Goal: Information Seeking & Learning: Find specific fact

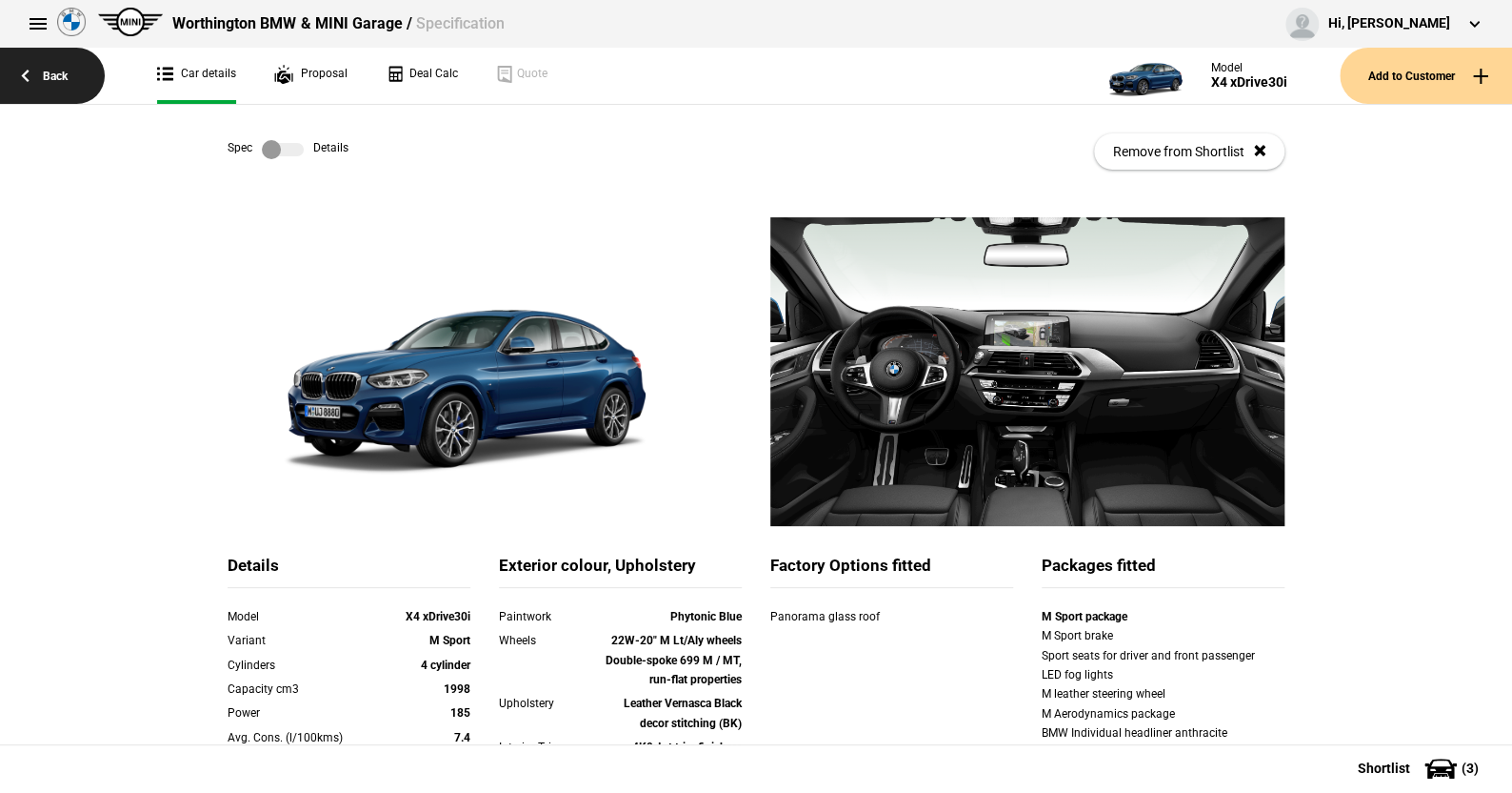
click at [51, 70] on link "Back" at bounding box center [52, 76] width 104 height 57
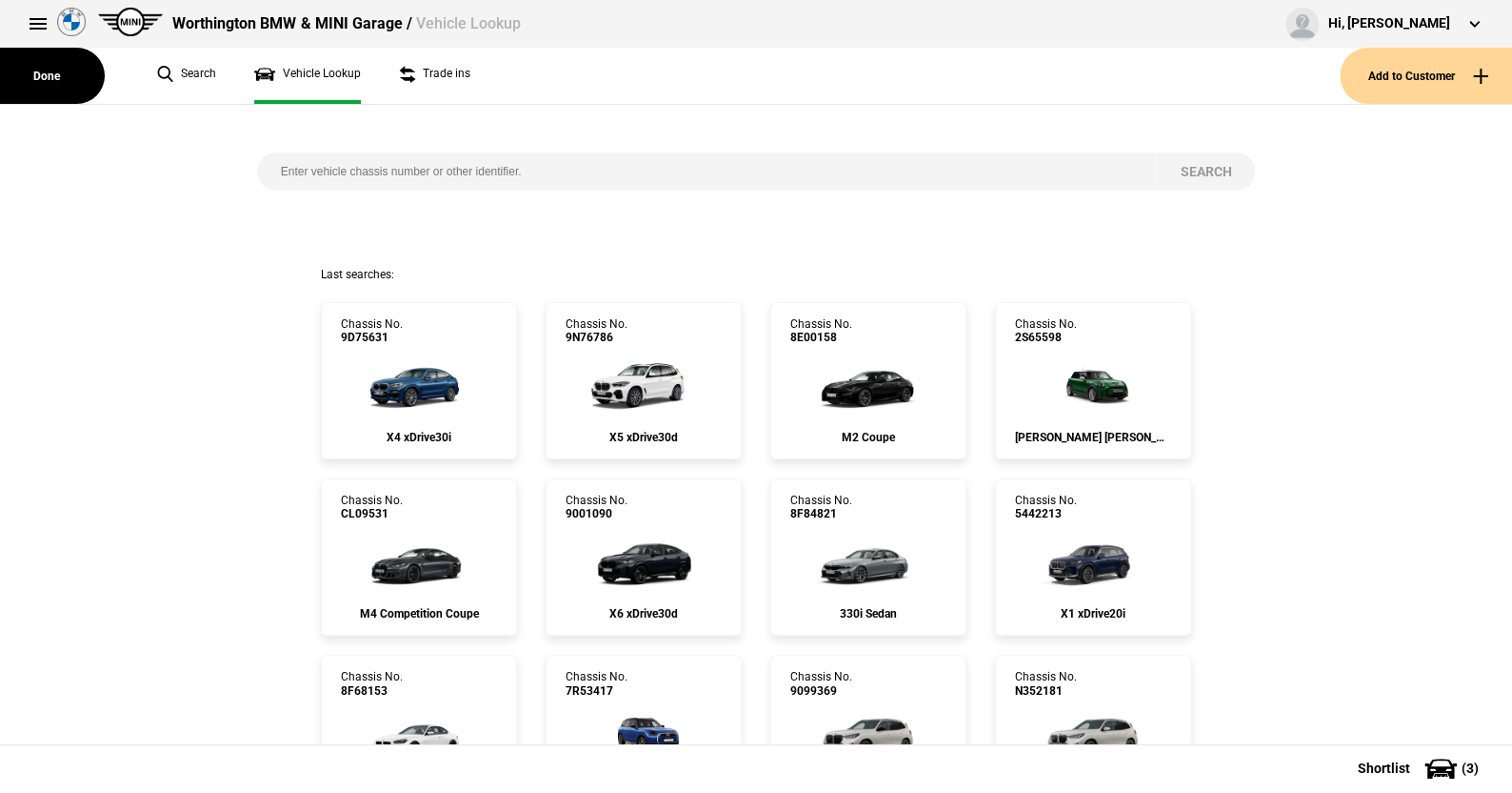
click at [268, 170] on input "search" at bounding box center [707, 171] width 900 height 38
paste input "1526550"
type input "1526550"
click at [1186, 167] on button "Search" at bounding box center [1205, 171] width 99 height 38
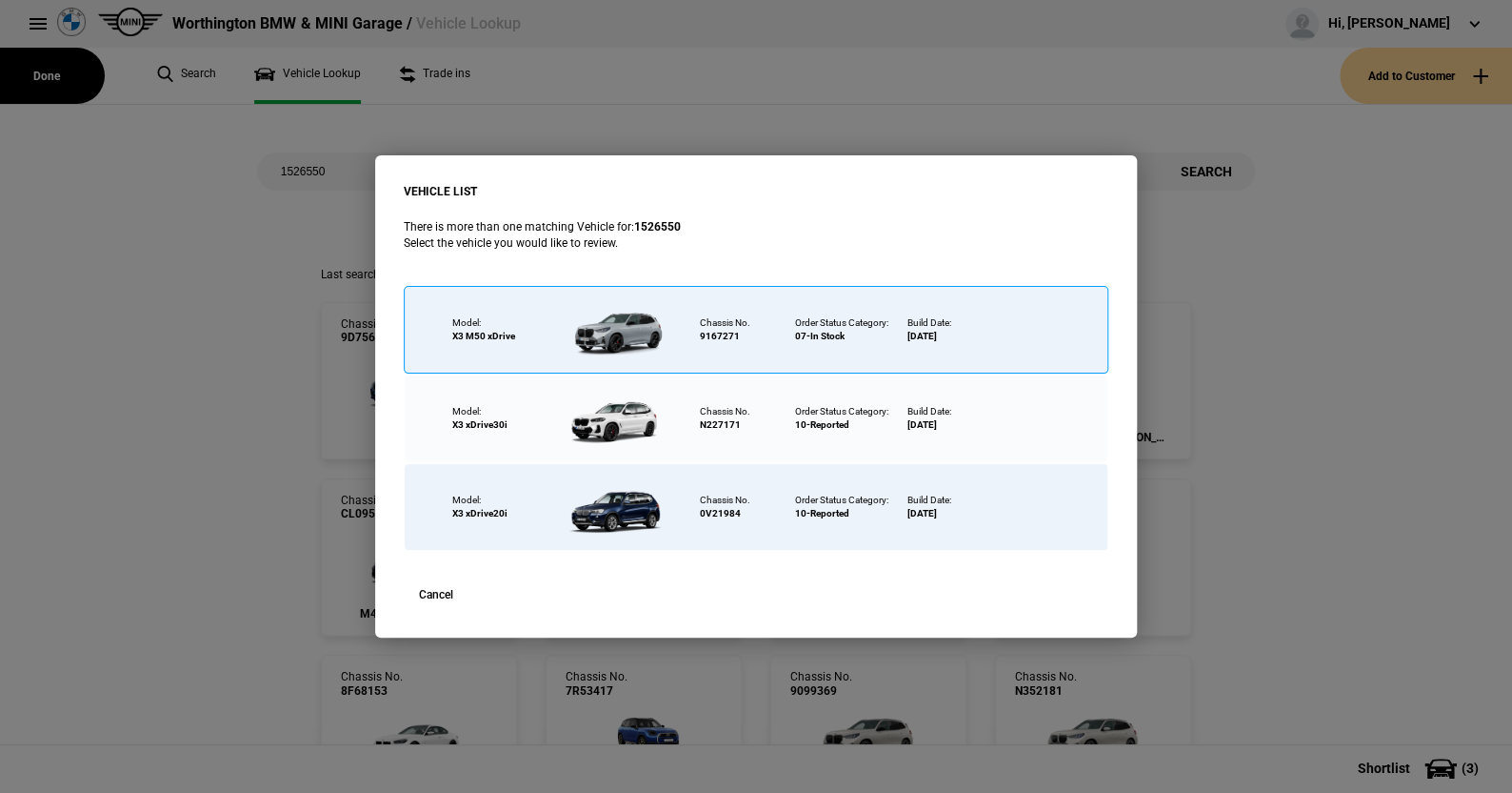
click at [614, 329] on div at bounding box center [619, 329] width 124 height 66
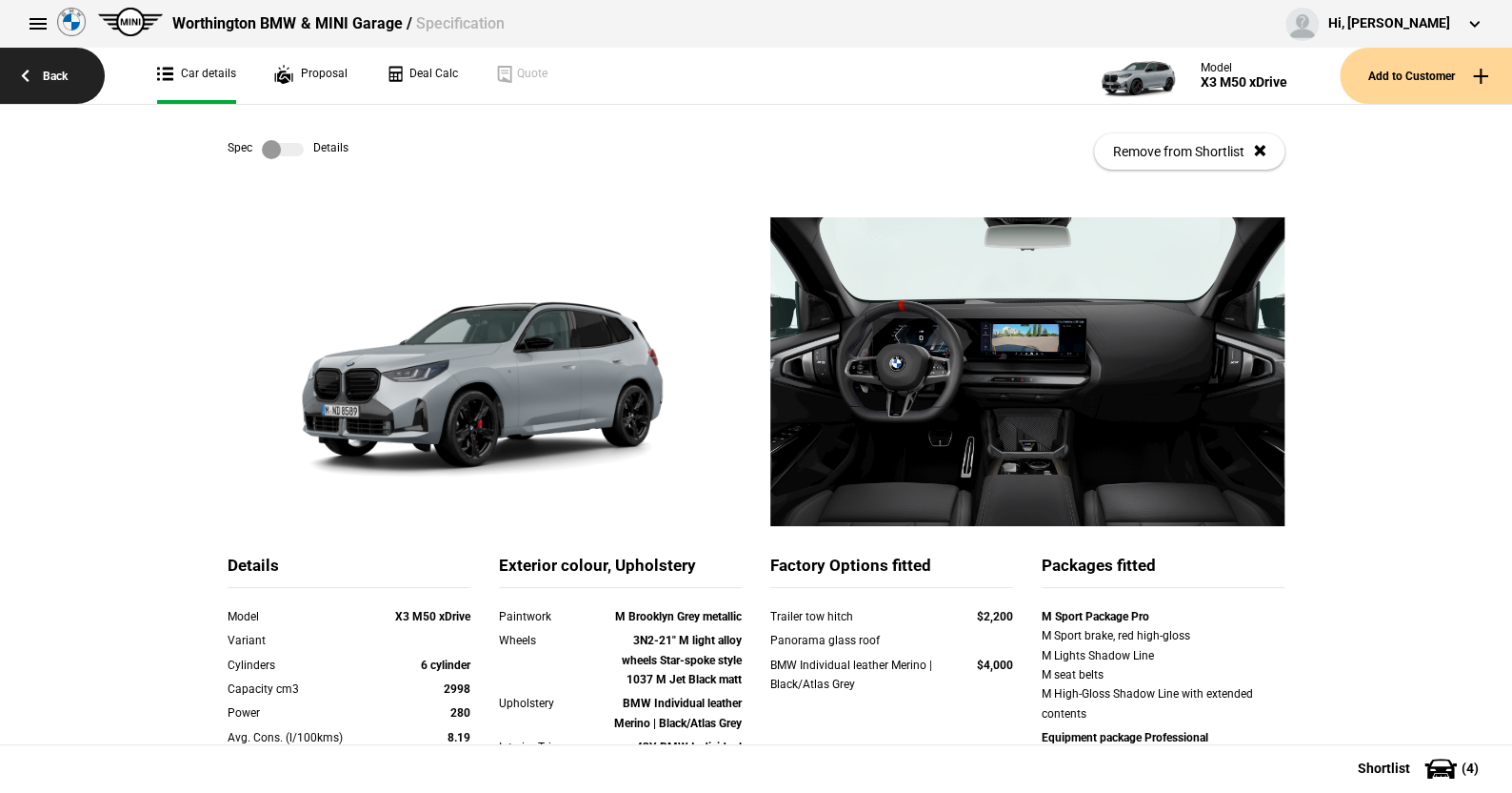
click at [58, 70] on link "Back" at bounding box center [52, 76] width 104 height 57
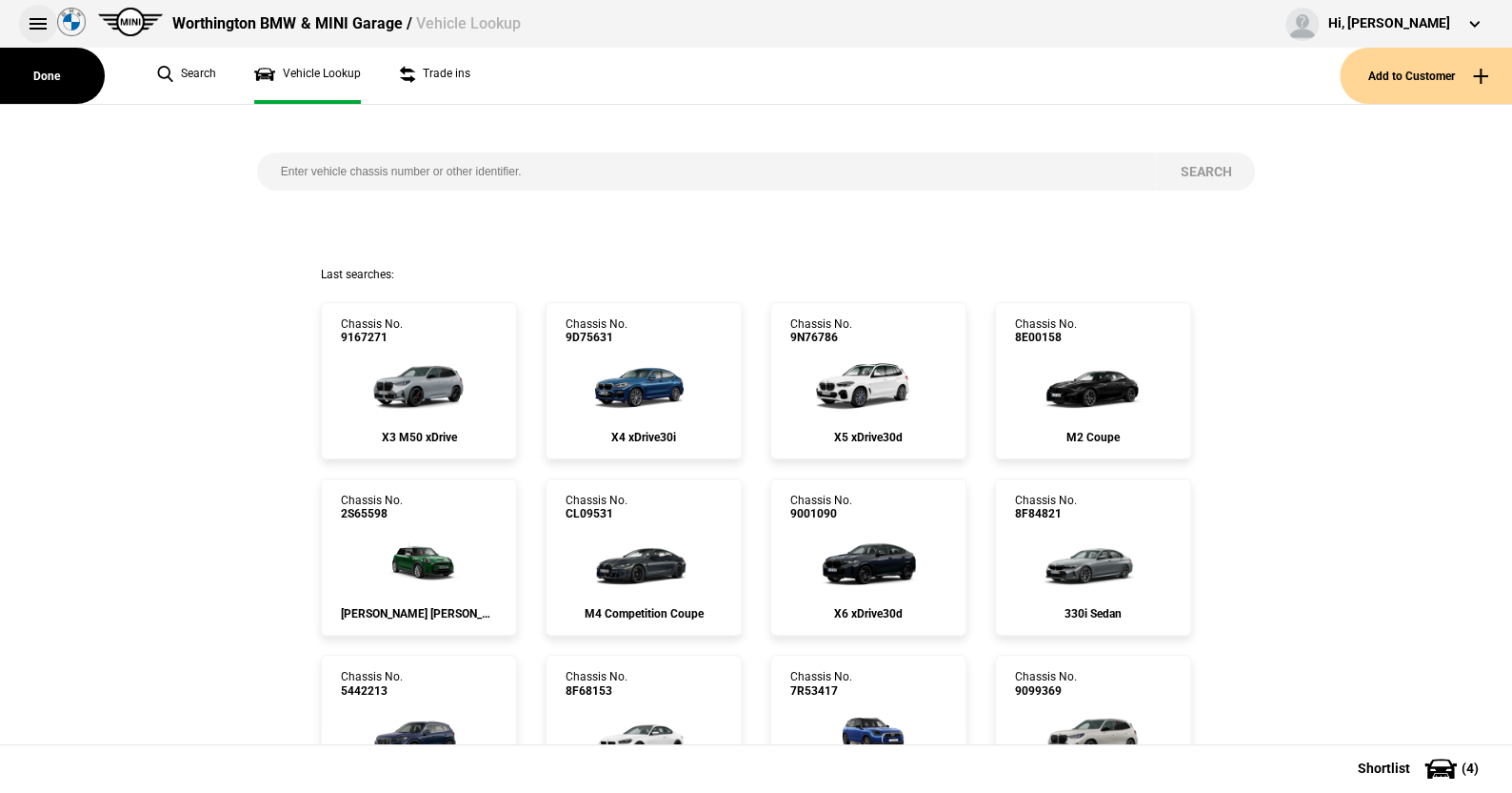
click at [41, 17] on button at bounding box center [38, 23] width 38 height 38
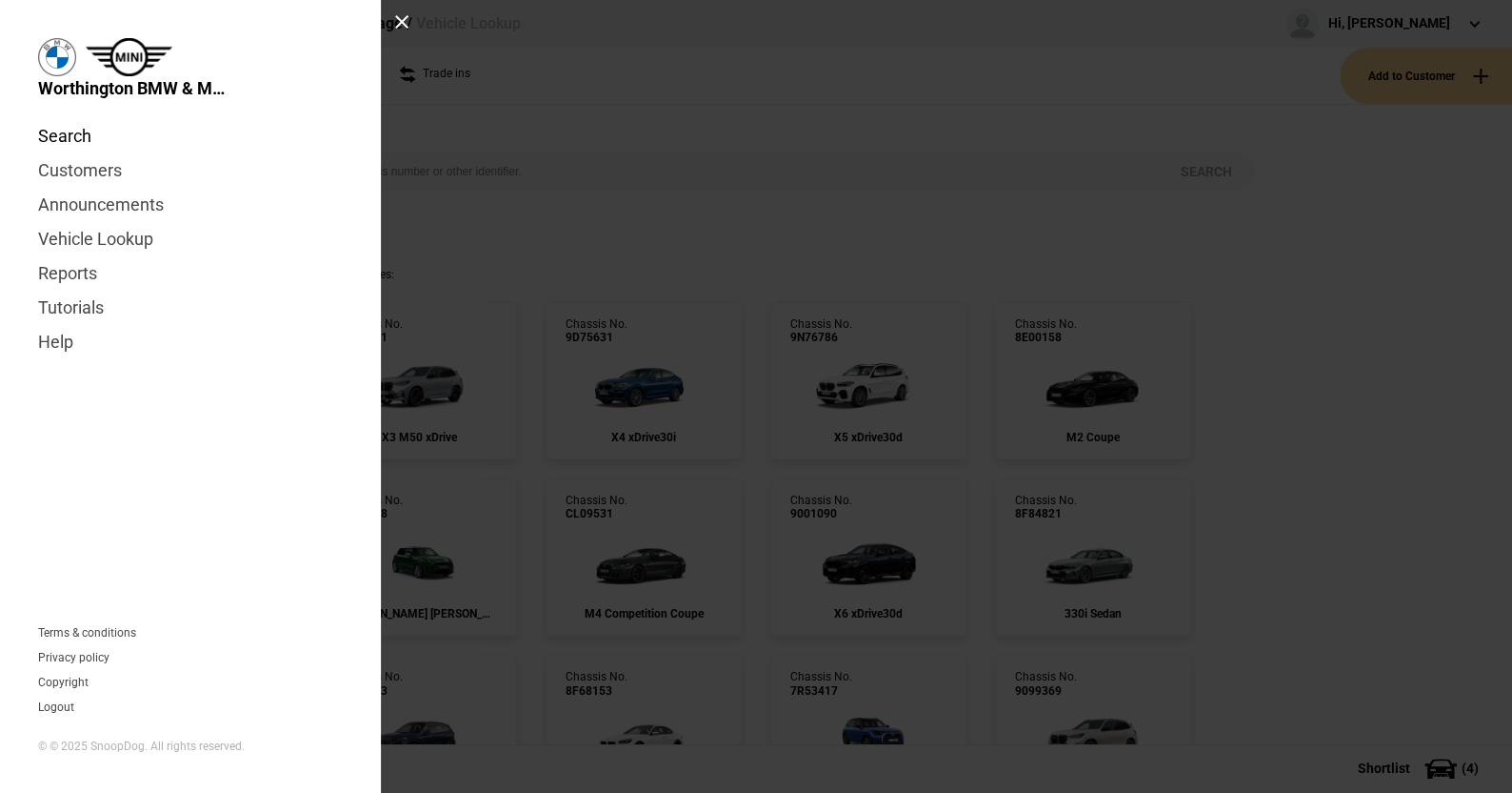
click at [68, 131] on link "Search" at bounding box center [190, 136] width 305 height 34
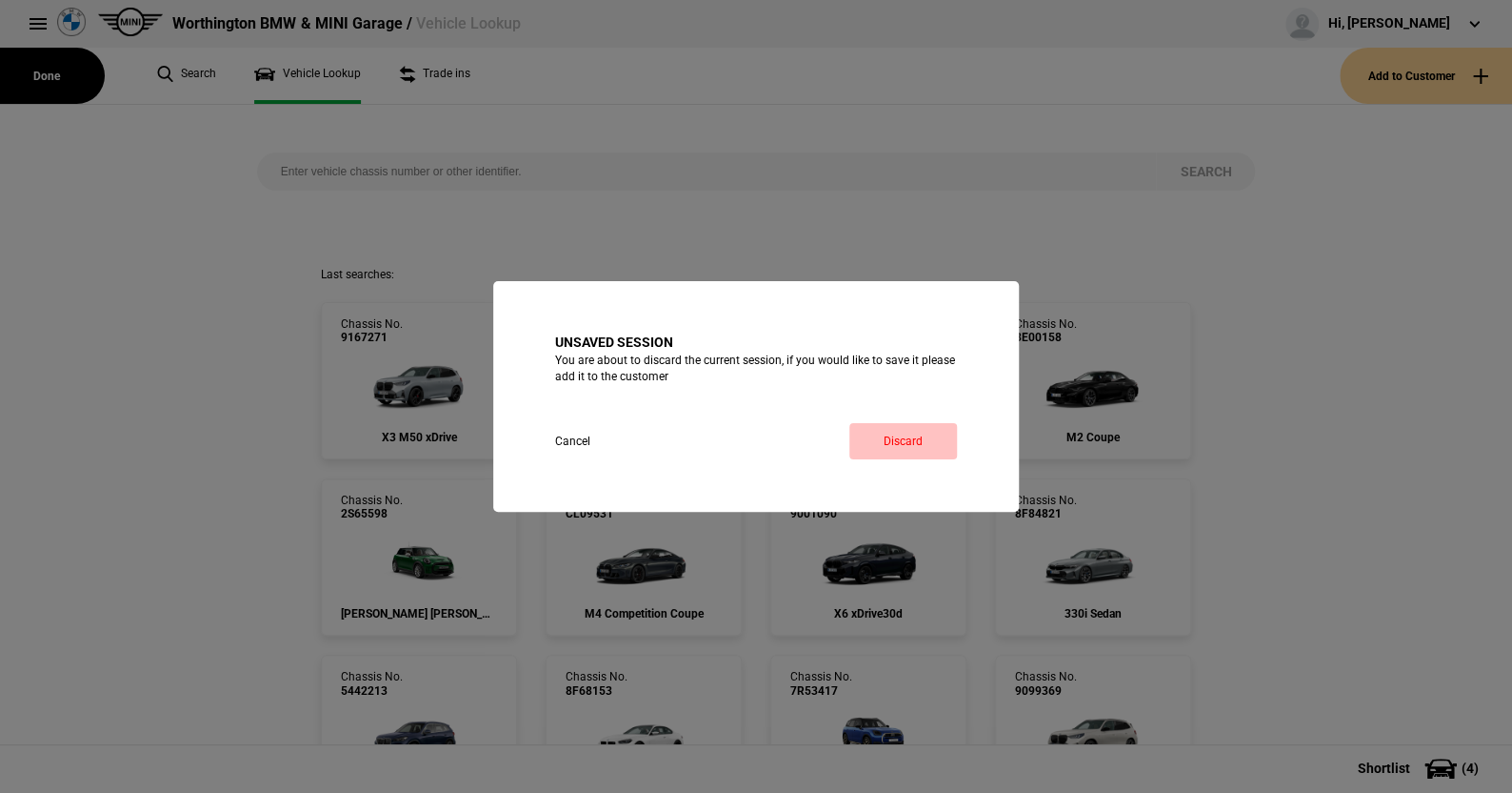
click at [907, 438] on link "Discard" at bounding box center [903, 440] width 107 height 36
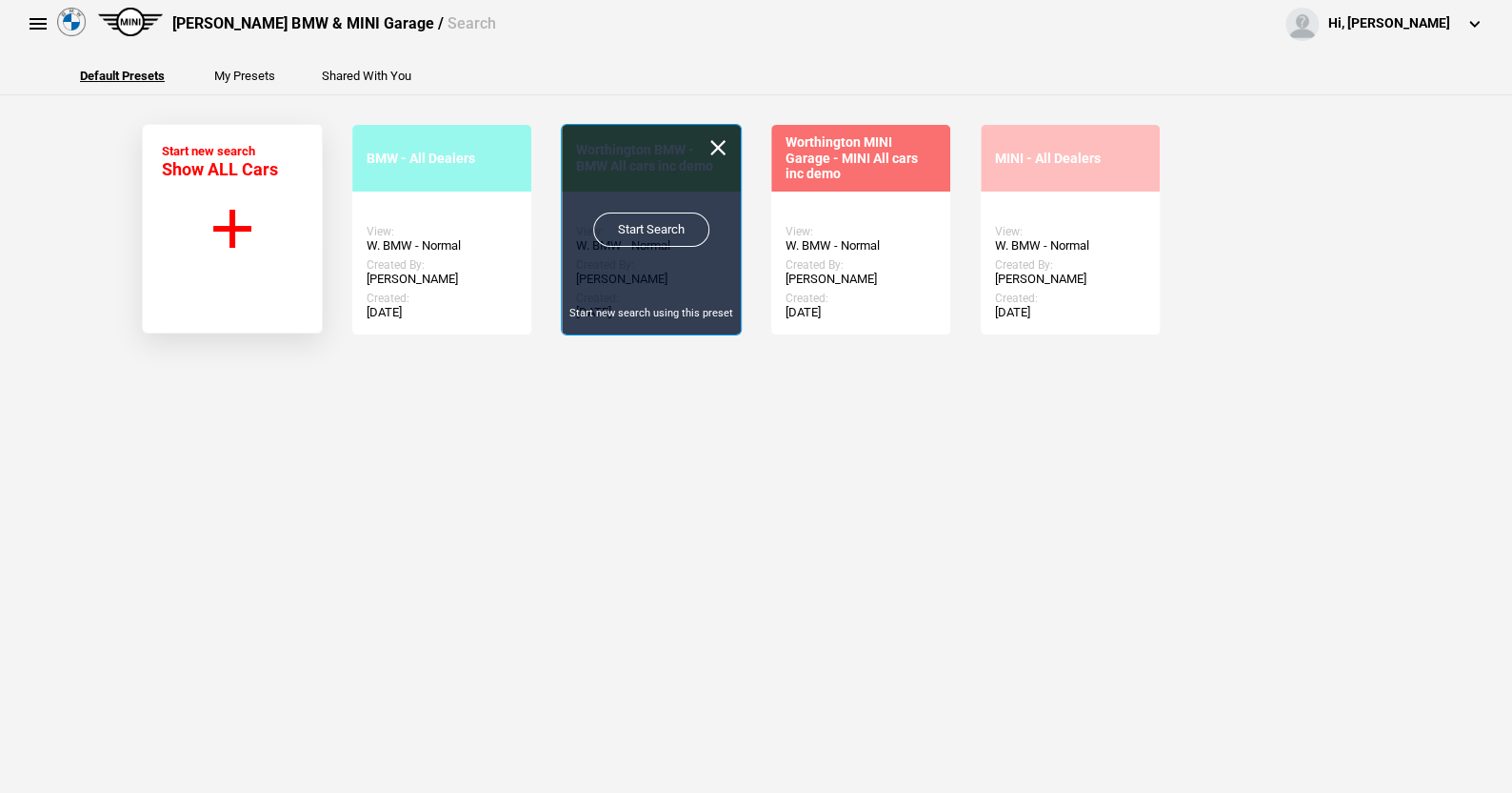
click at [633, 227] on link "Start Search" at bounding box center [651, 230] width 116 height 34
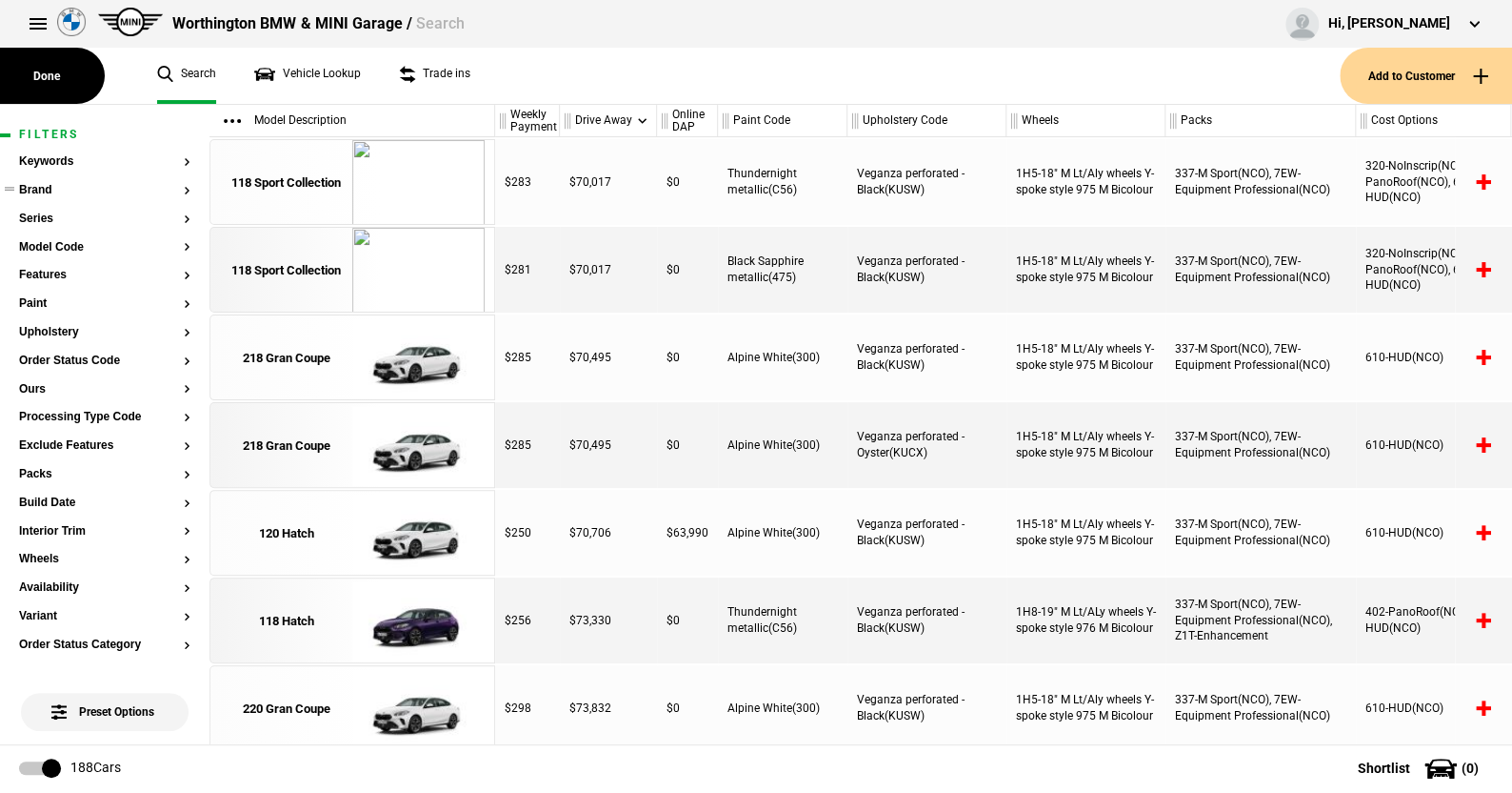
click at [40, 188] on button "Brand" at bounding box center [105, 190] width 172 height 14
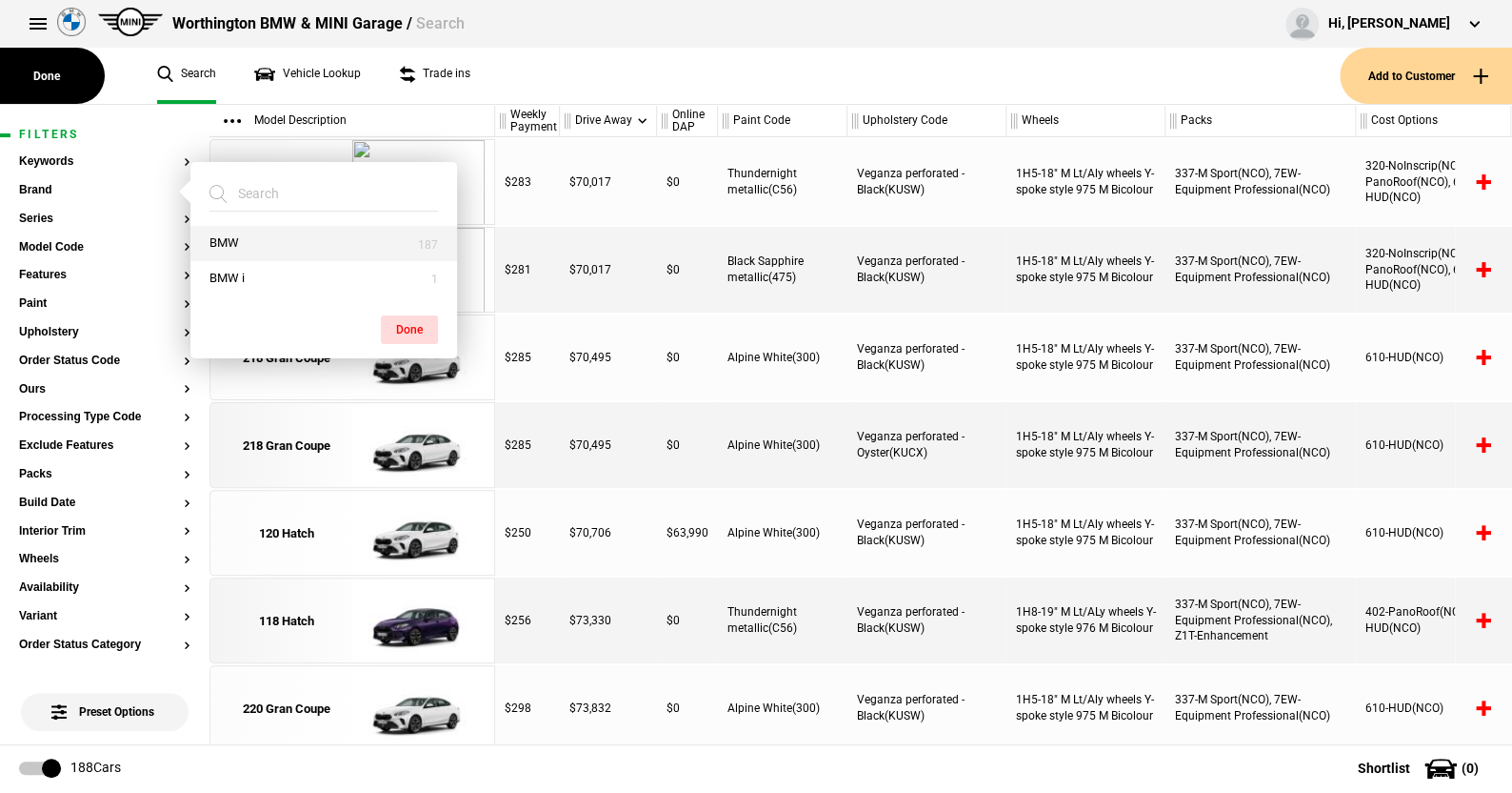
click at [265, 243] on button "BMW" at bounding box center [323, 243] width 266 height 35
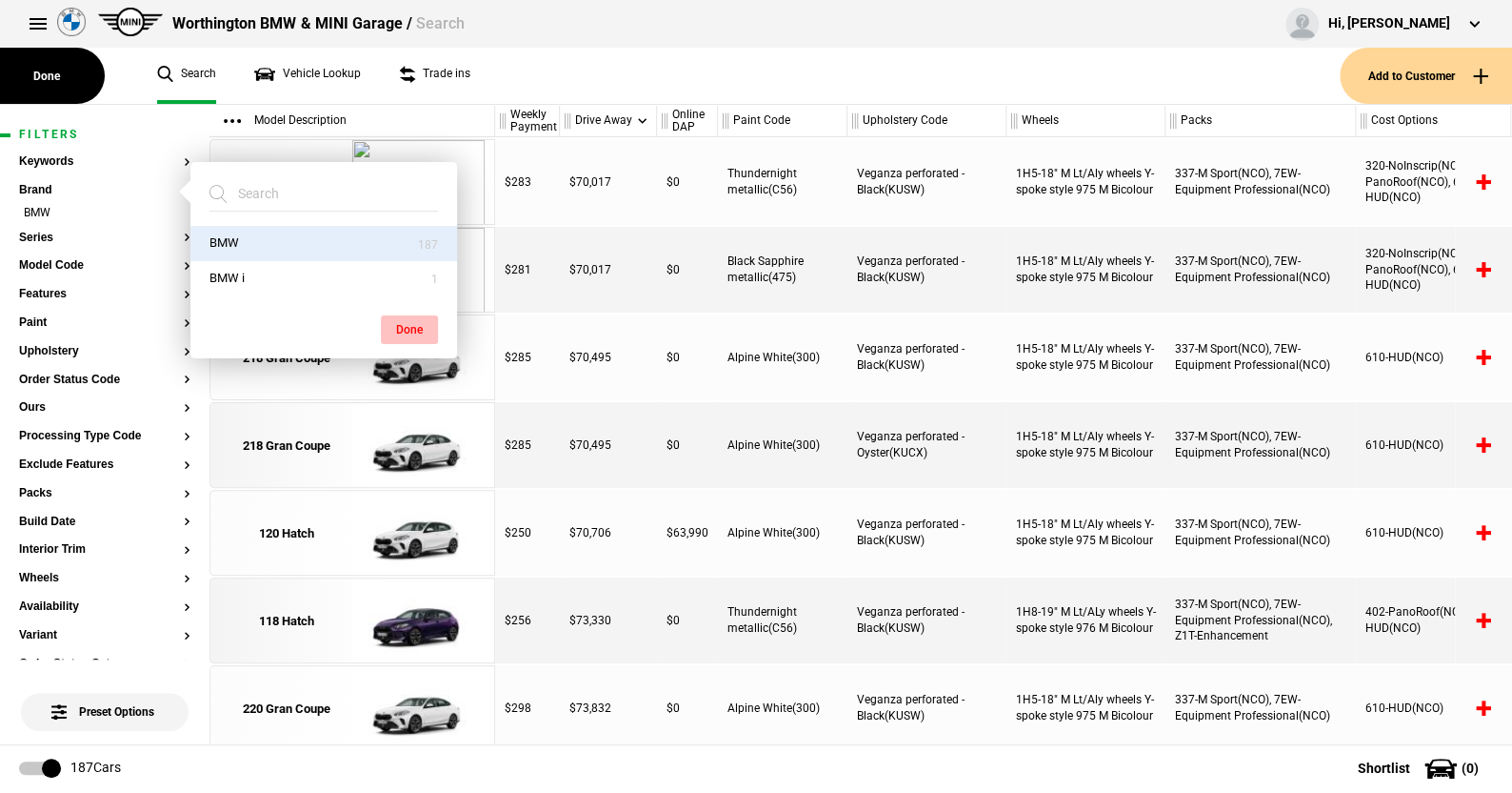
drag, startPoint x: 403, startPoint y: 323, endPoint x: 209, endPoint y: 278, distance: 199.2
click at [403, 322] on button "Done" at bounding box center [409, 329] width 58 height 28
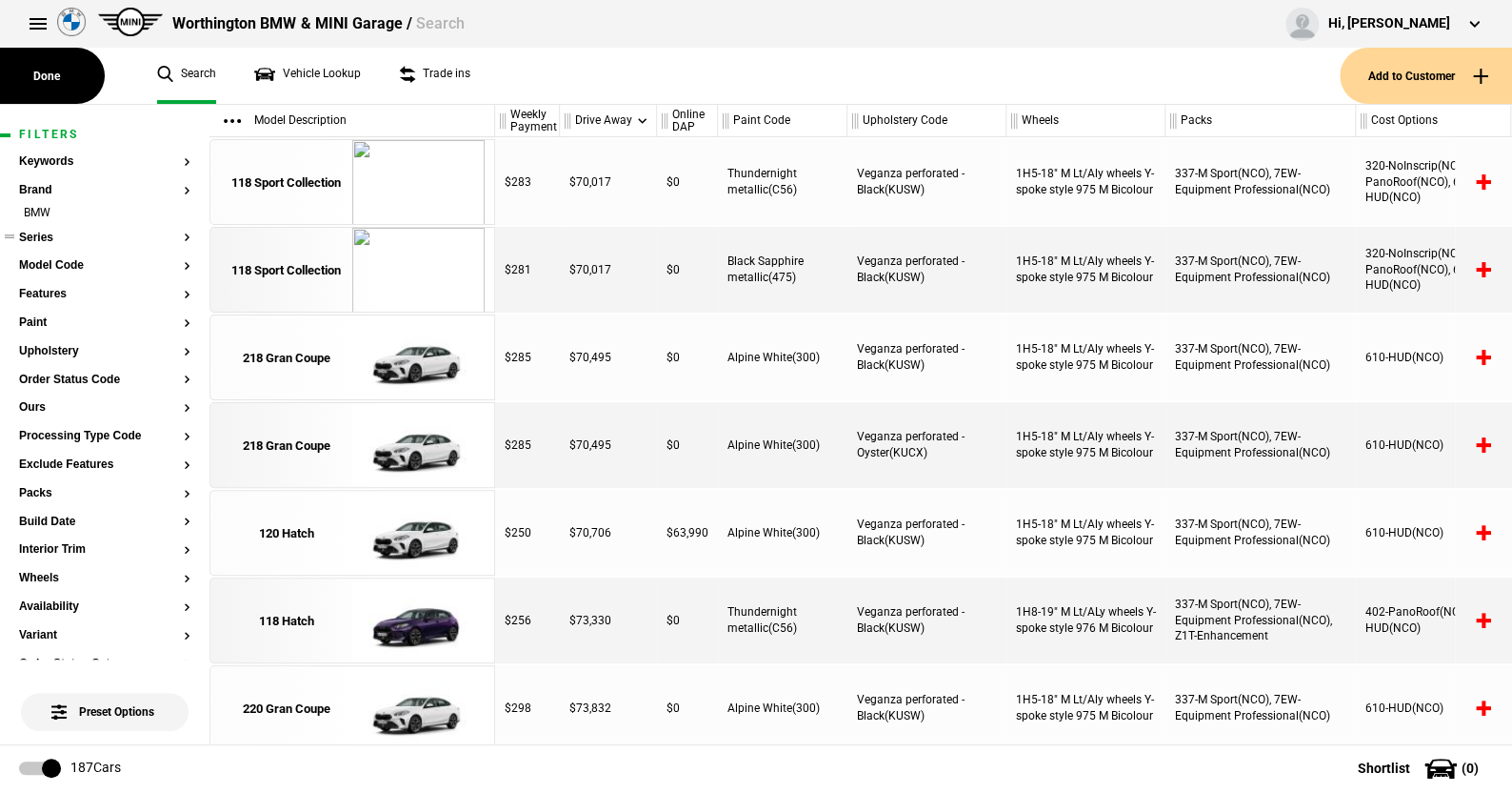
click at [31, 231] on button "Series" at bounding box center [105, 238] width 172 height 14
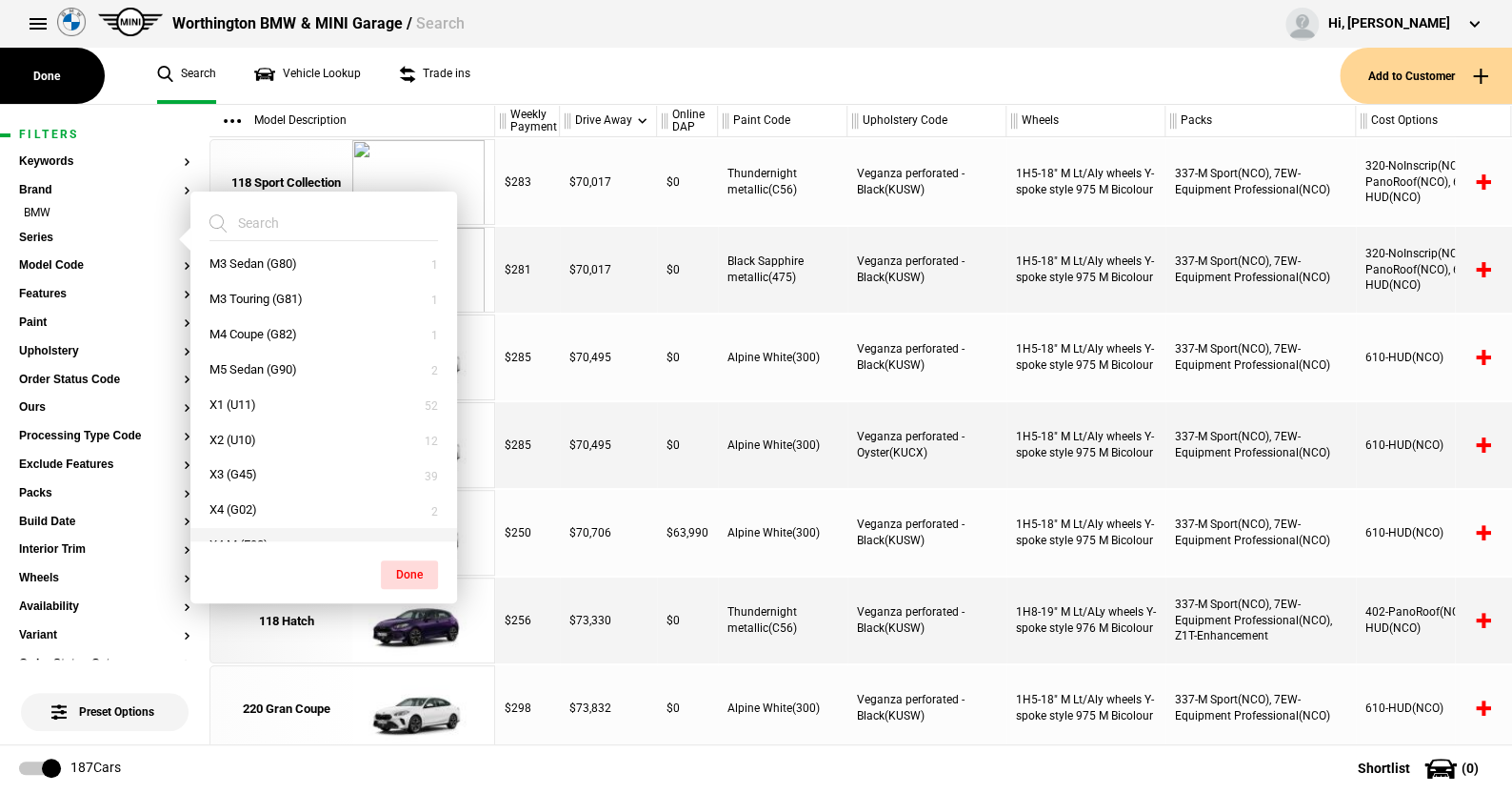
scroll to position [558, 0]
click at [244, 307] on button "X3 (G45)" at bounding box center [323, 313] width 266 height 35
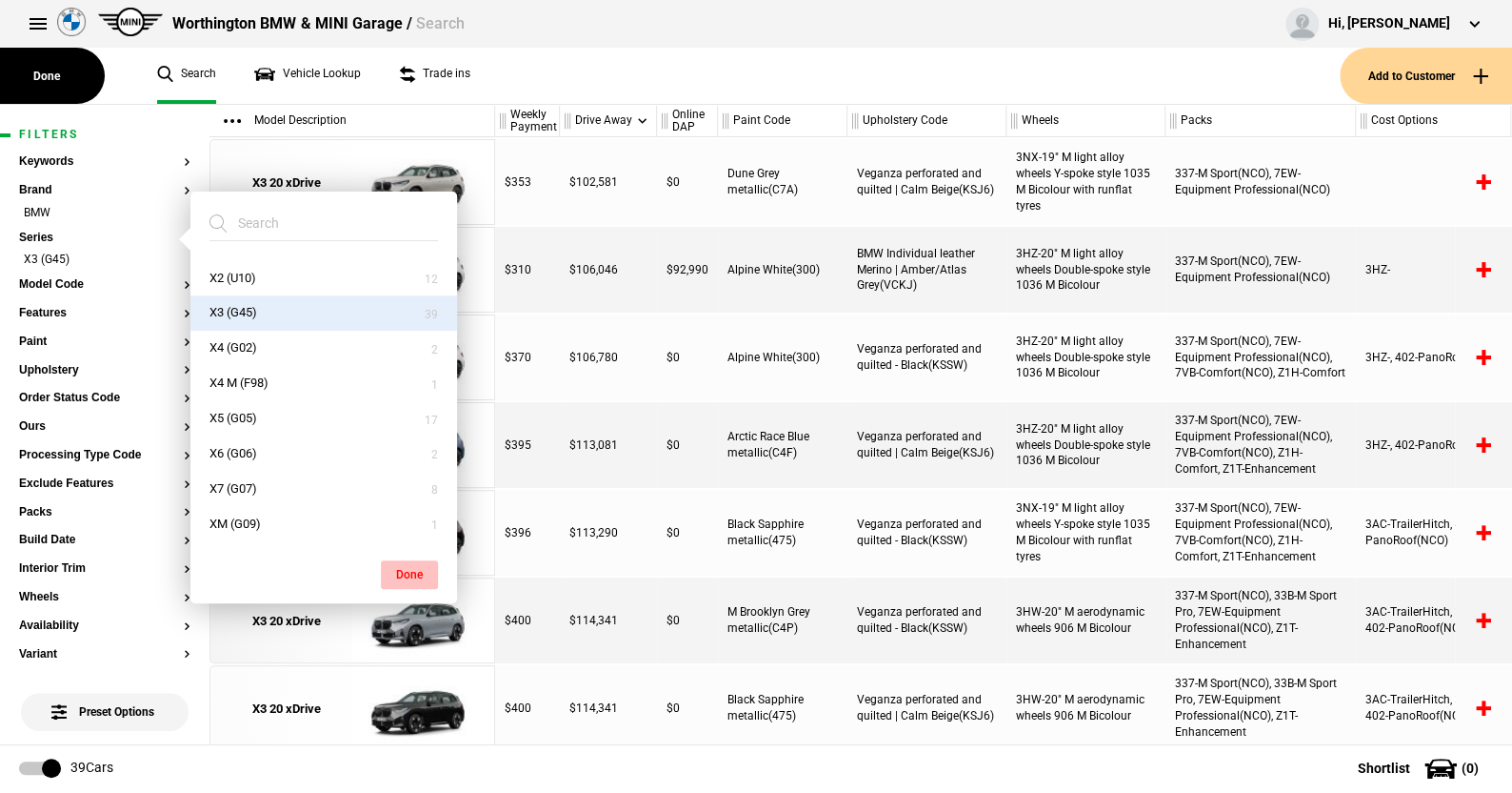
drag, startPoint x: 406, startPoint y: 572, endPoint x: 316, endPoint y: 458, distance: 145.2
click at [405, 569] on button "Done" at bounding box center [409, 574] width 58 height 28
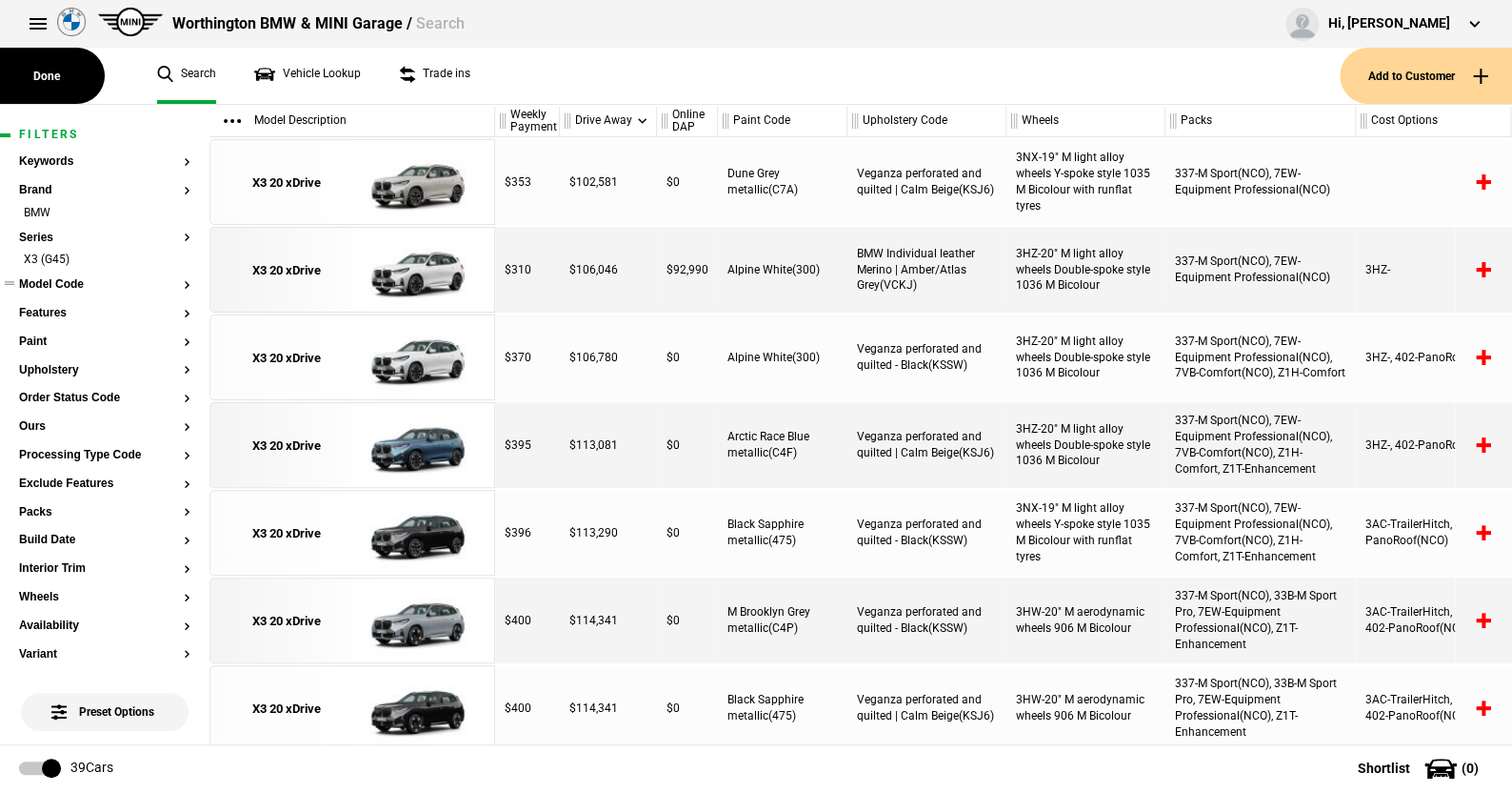
click at [65, 283] on button "Model Code" at bounding box center [105, 285] width 172 height 14
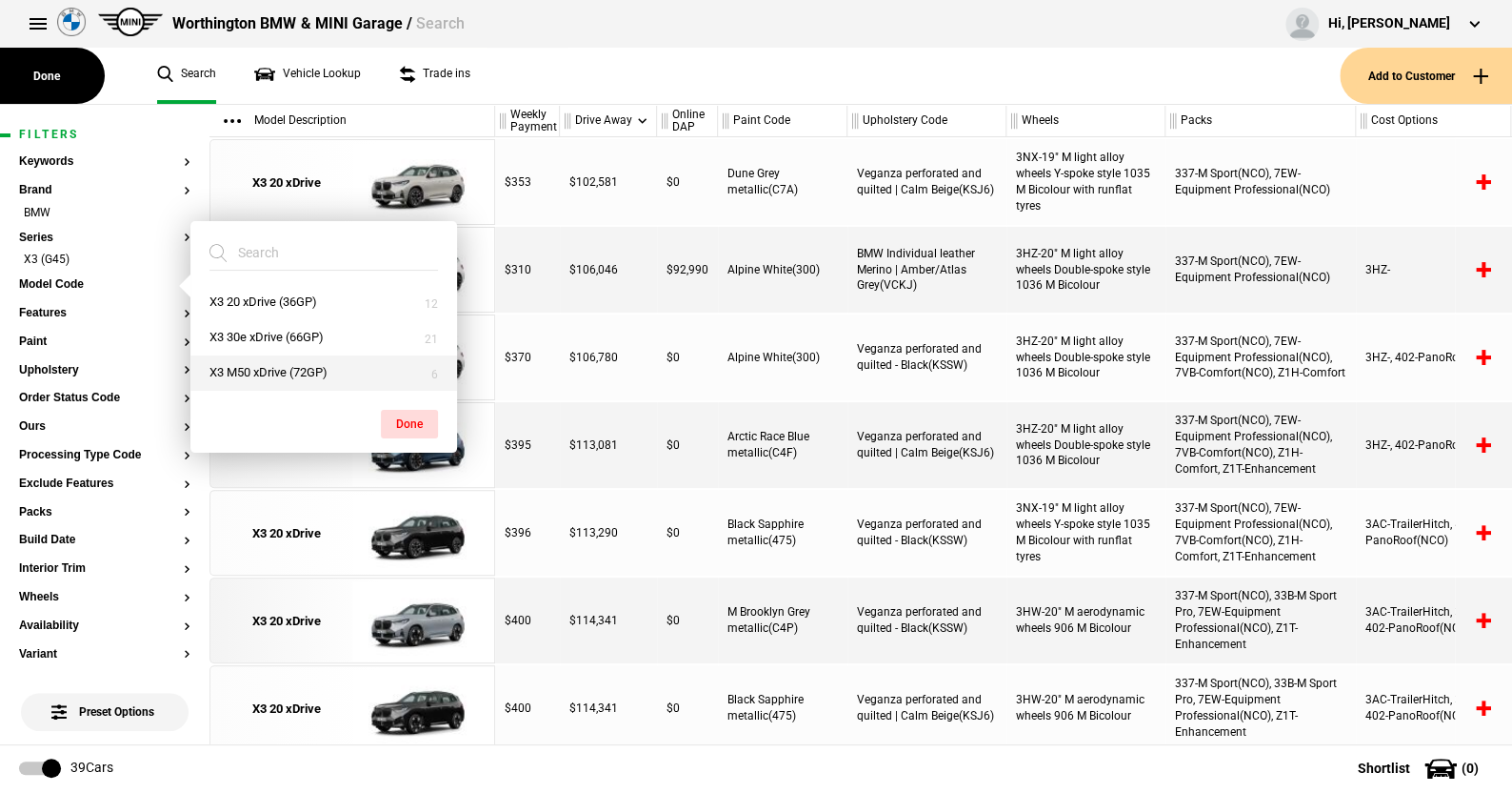
click at [256, 366] on button "X3 M50 xDrive (72GP)" at bounding box center [323, 373] width 266 height 35
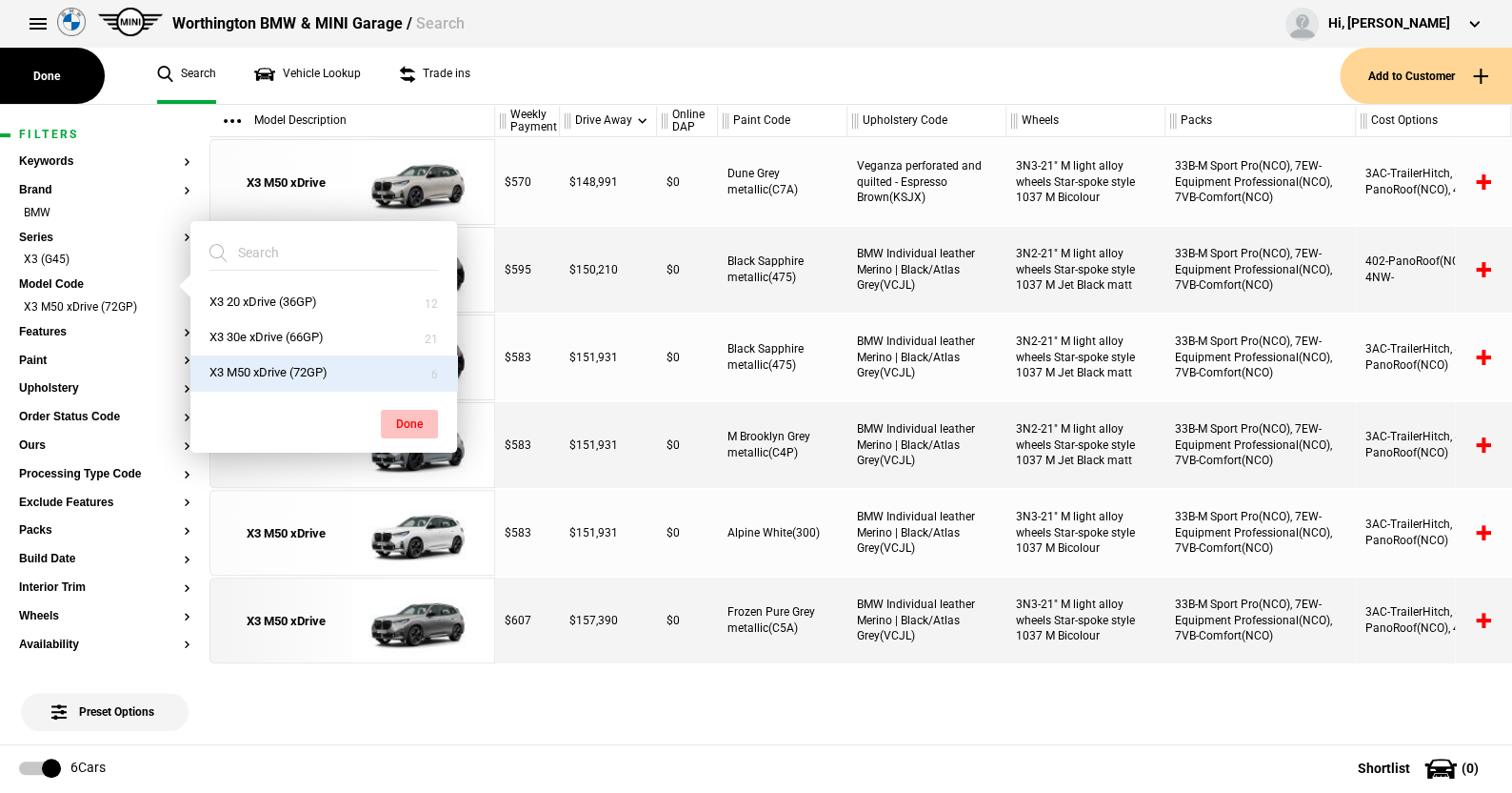
click at [405, 417] on button "Done" at bounding box center [409, 423] width 58 height 28
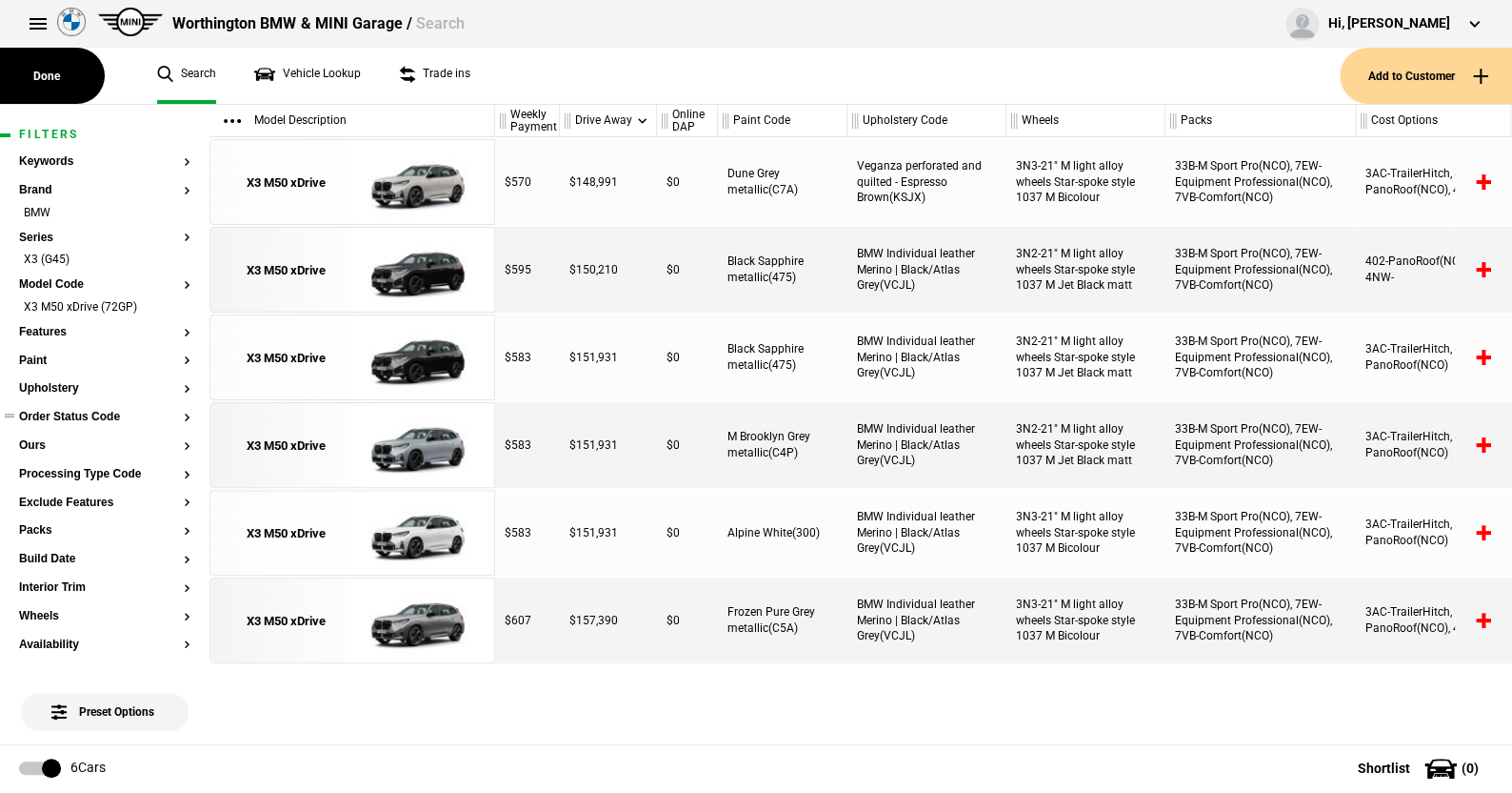
click at [86, 414] on button "Order Status Code" at bounding box center [105, 417] width 172 height 14
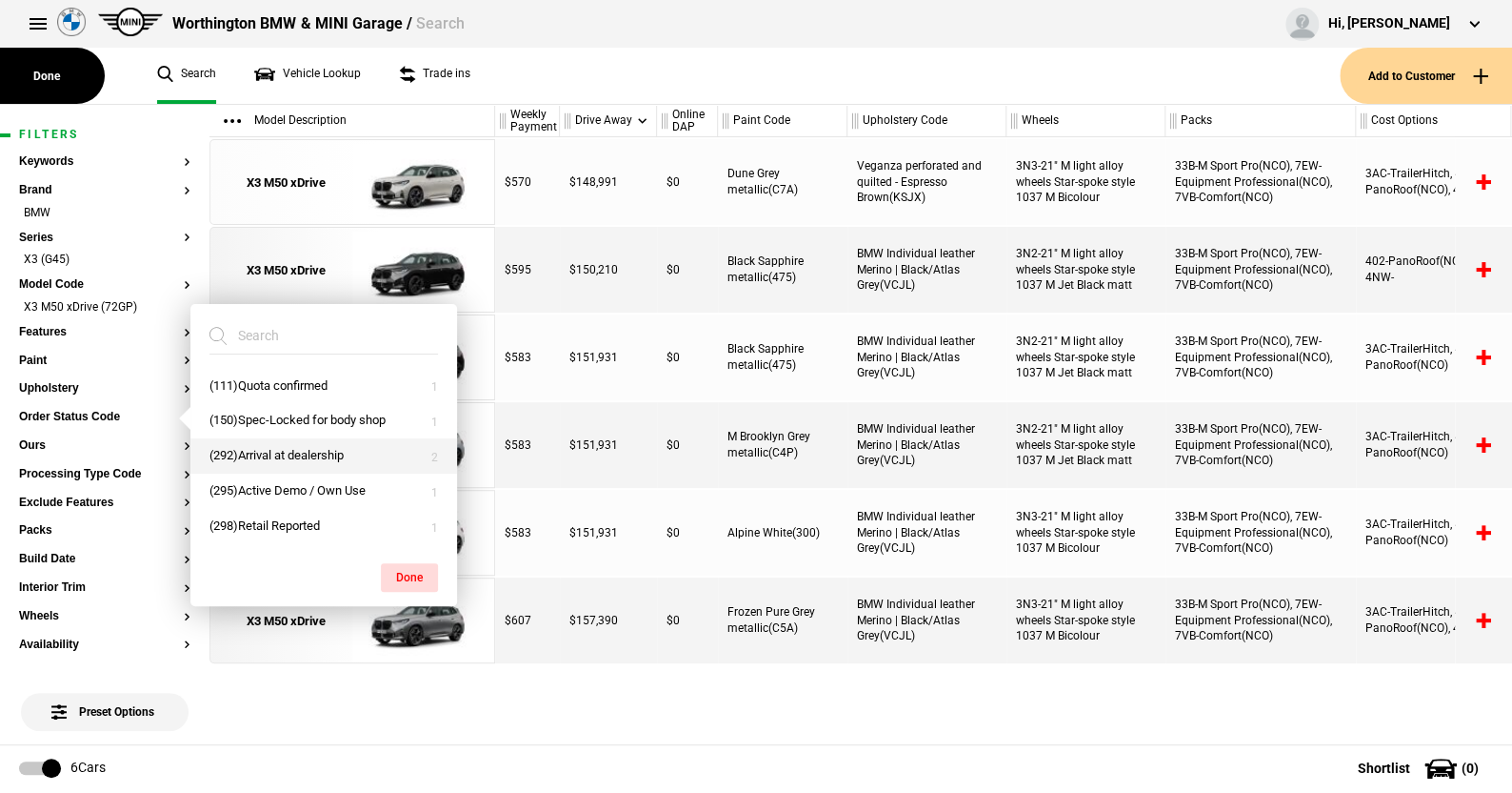
click at [280, 452] on button "(292)Arrival at dealership" at bounding box center [323, 456] width 266 height 35
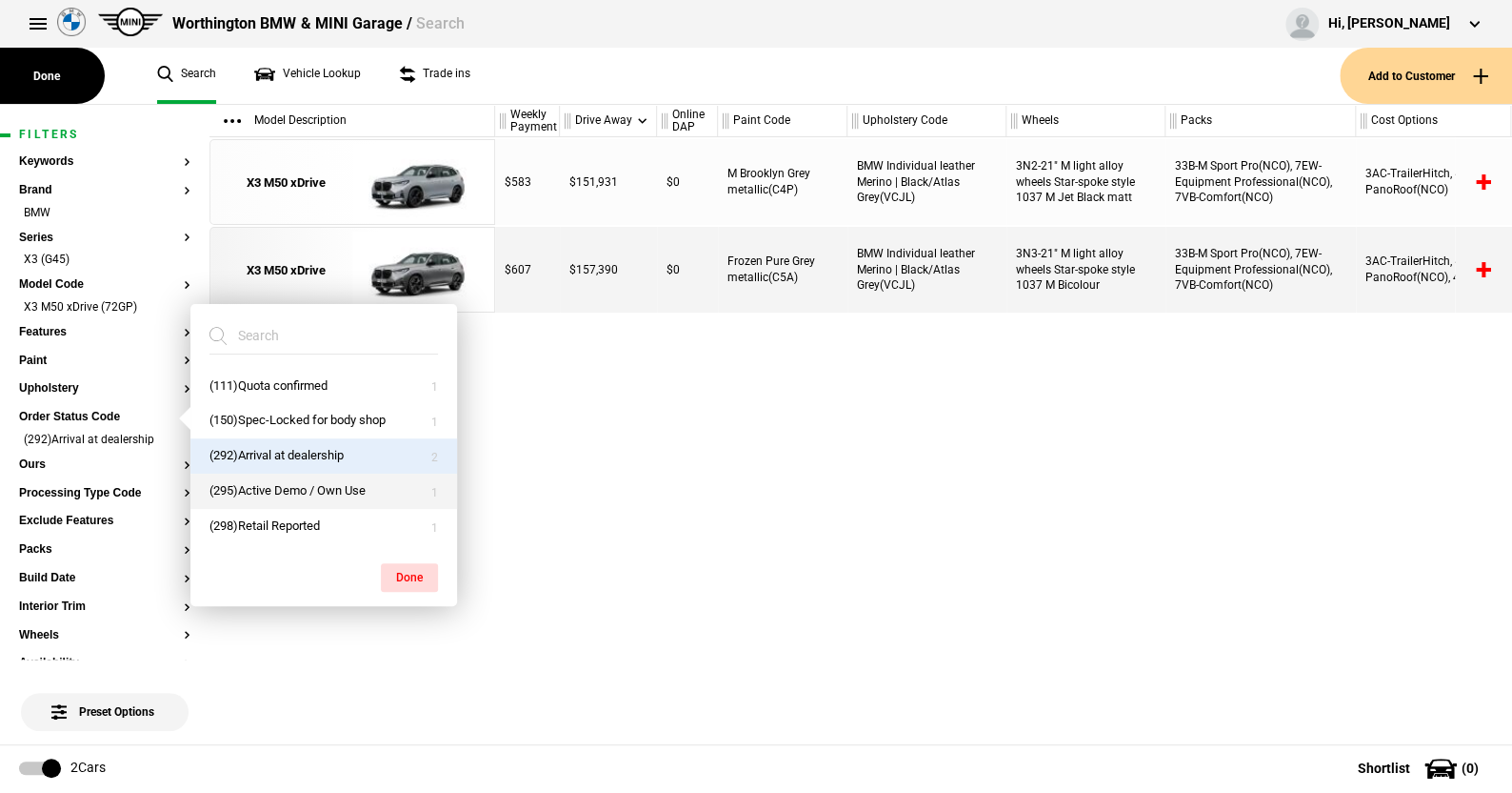
click at [307, 488] on button "(295)Active Demo / Own Use" at bounding box center [323, 491] width 266 height 35
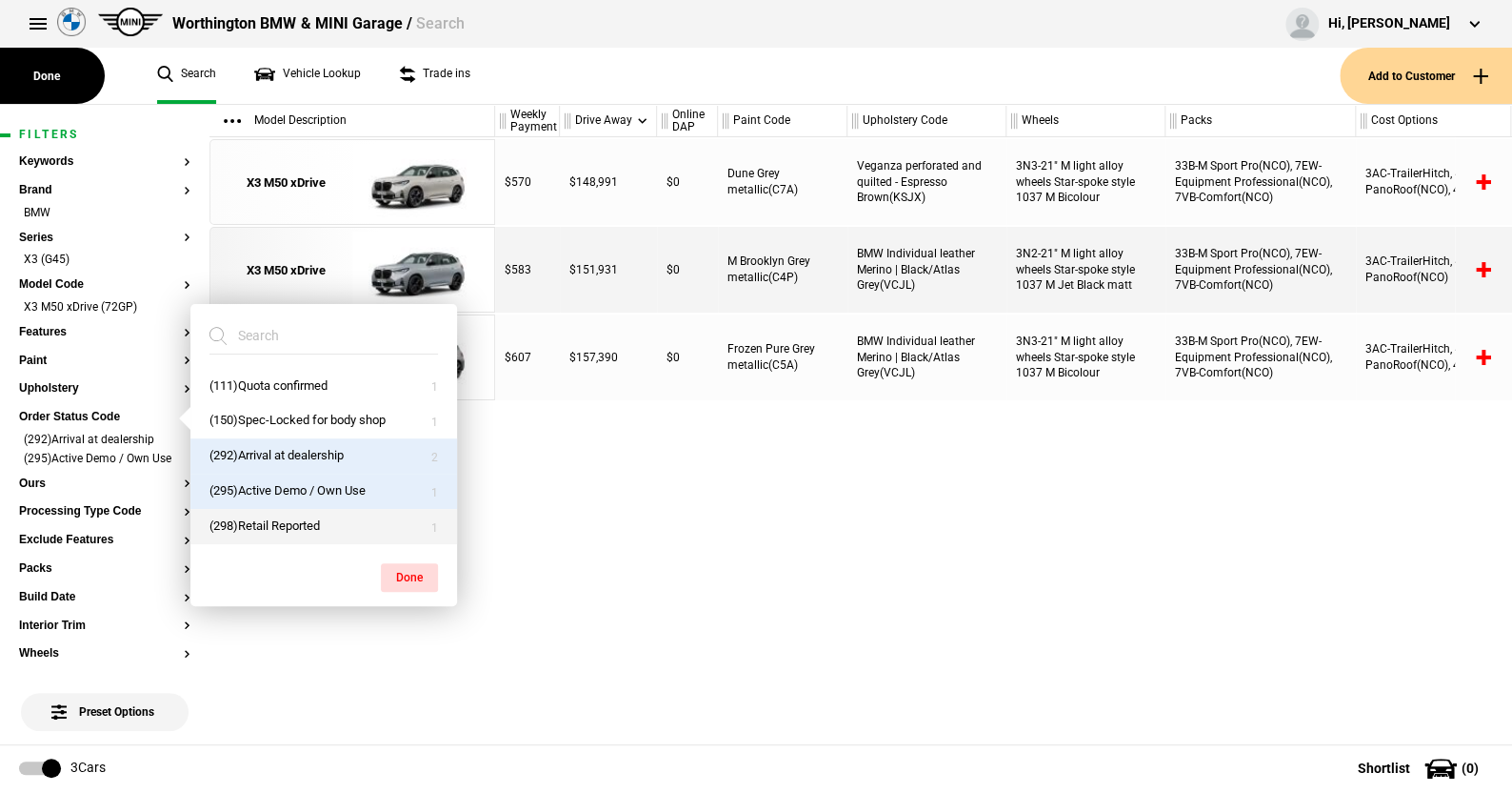
click at [290, 517] on button "(298)Retail Reported" at bounding box center [323, 526] width 266 height 35
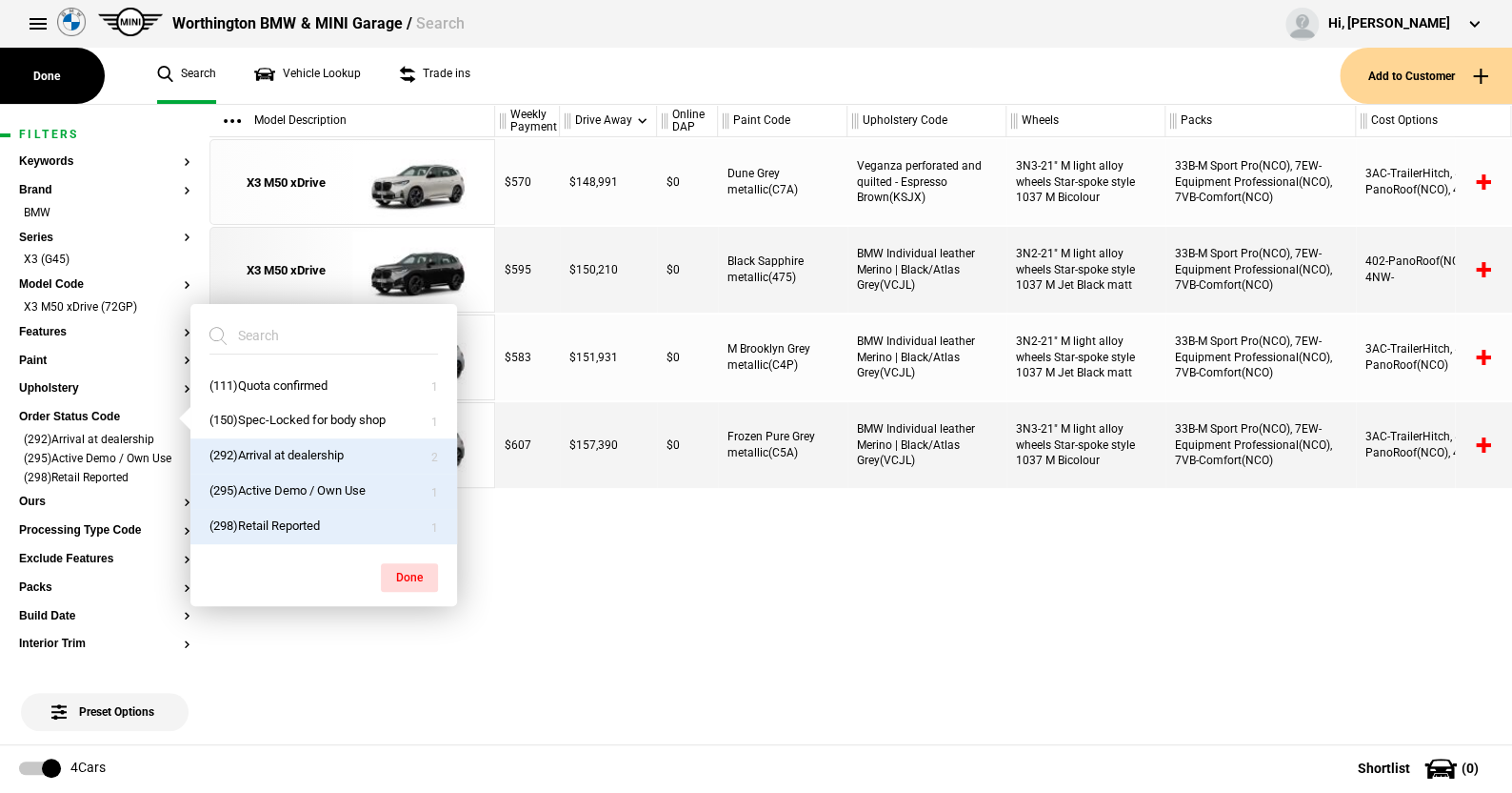
click at [295, 526] on button "(298)Retail Reported" at bounding box center [323, 526] width 266 height 35
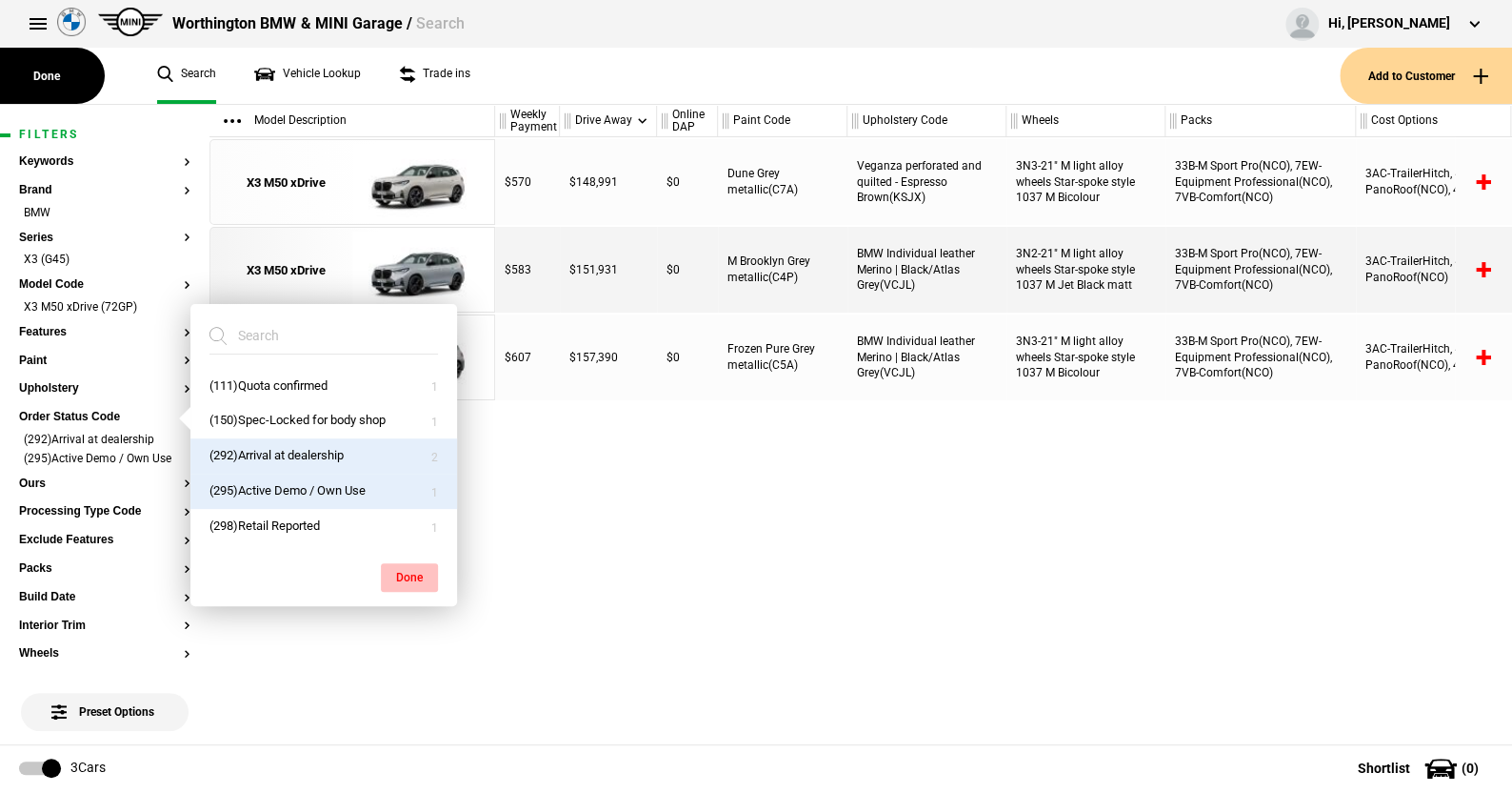
click at [406, 566] on button "Done" at bounding box center [409, 576] width 58 height 28
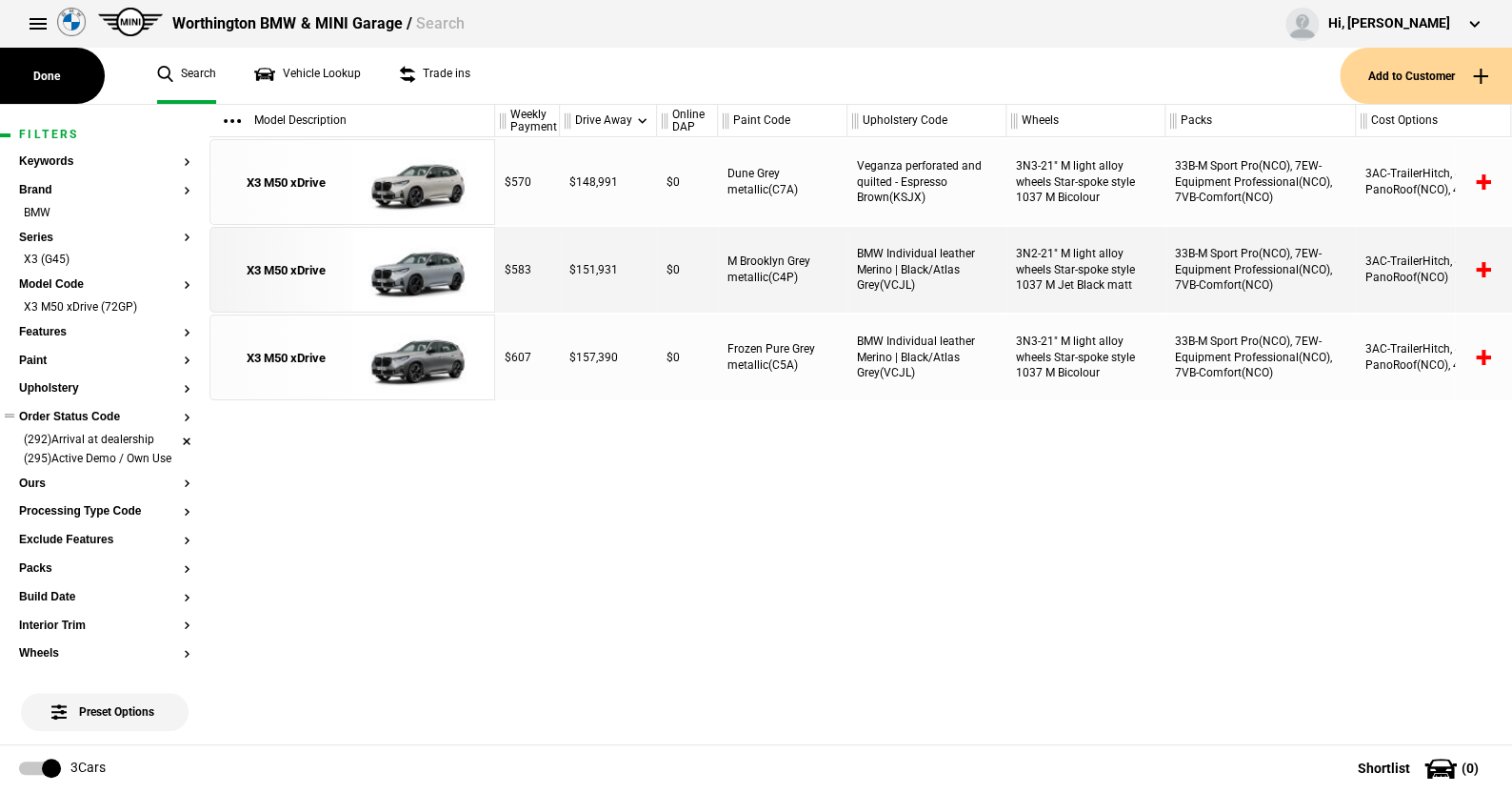
click at [173, 440] on li "(292)Arrival at dealership" at bounding box center [105, 441] width 172 height 20
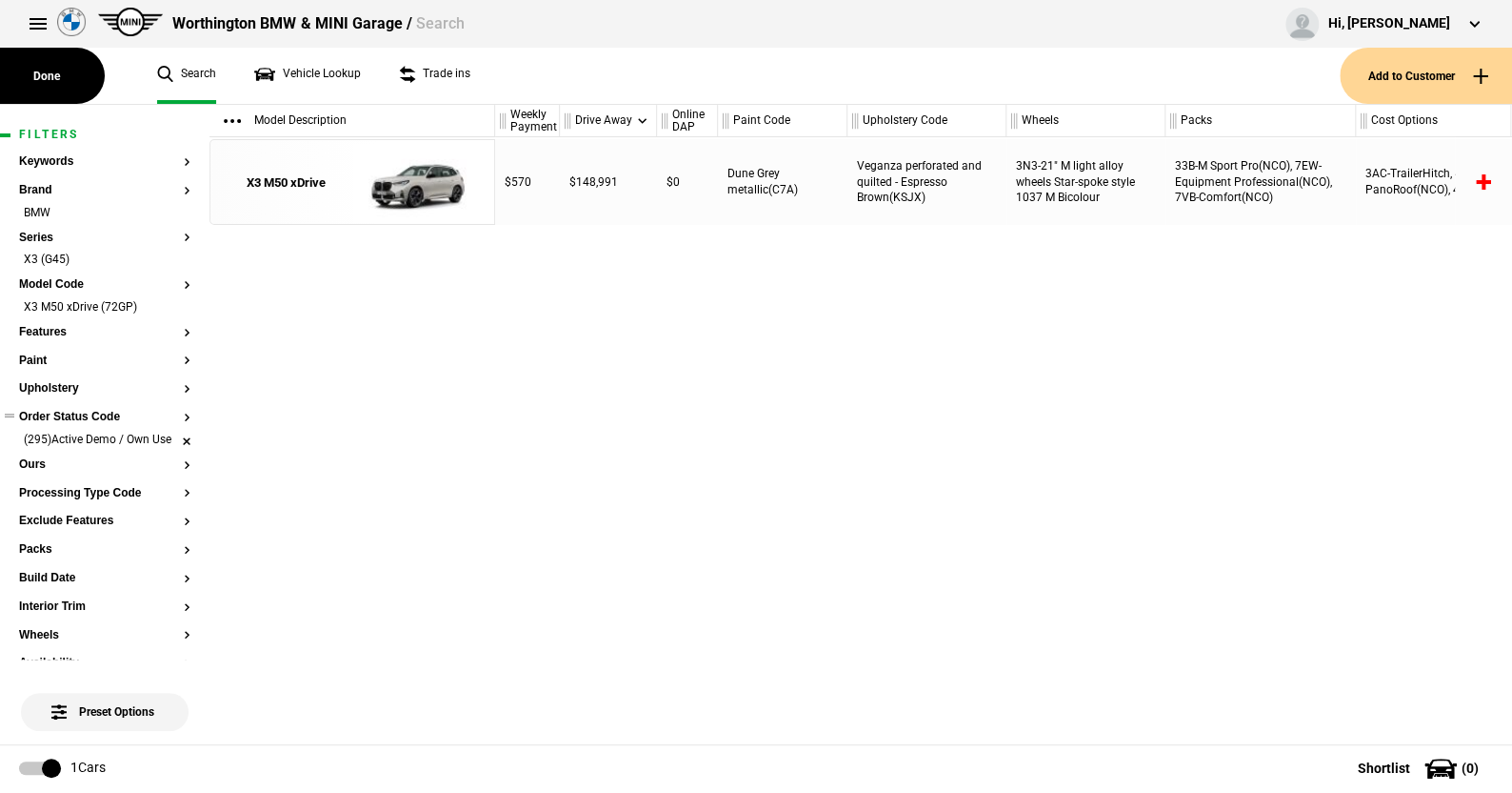
click at [172, 437] on li "(295)Active Demo / Own Use" at bounding box center [105, 441] width 172 height 20
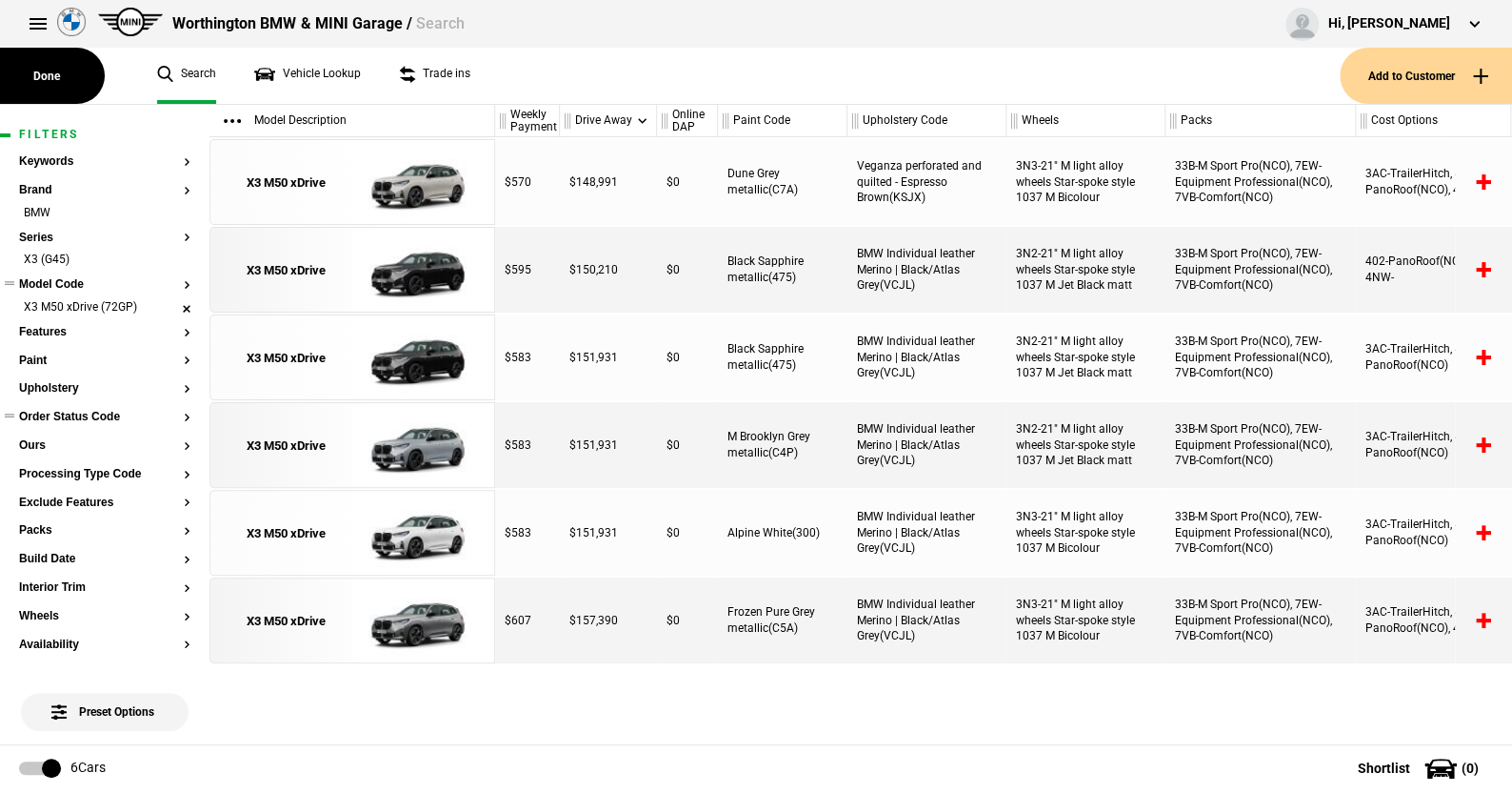
click at [167, 306] on li "X3 M50 xDrive (72GP)" at bounding box center [105, 309] width 172 height 20
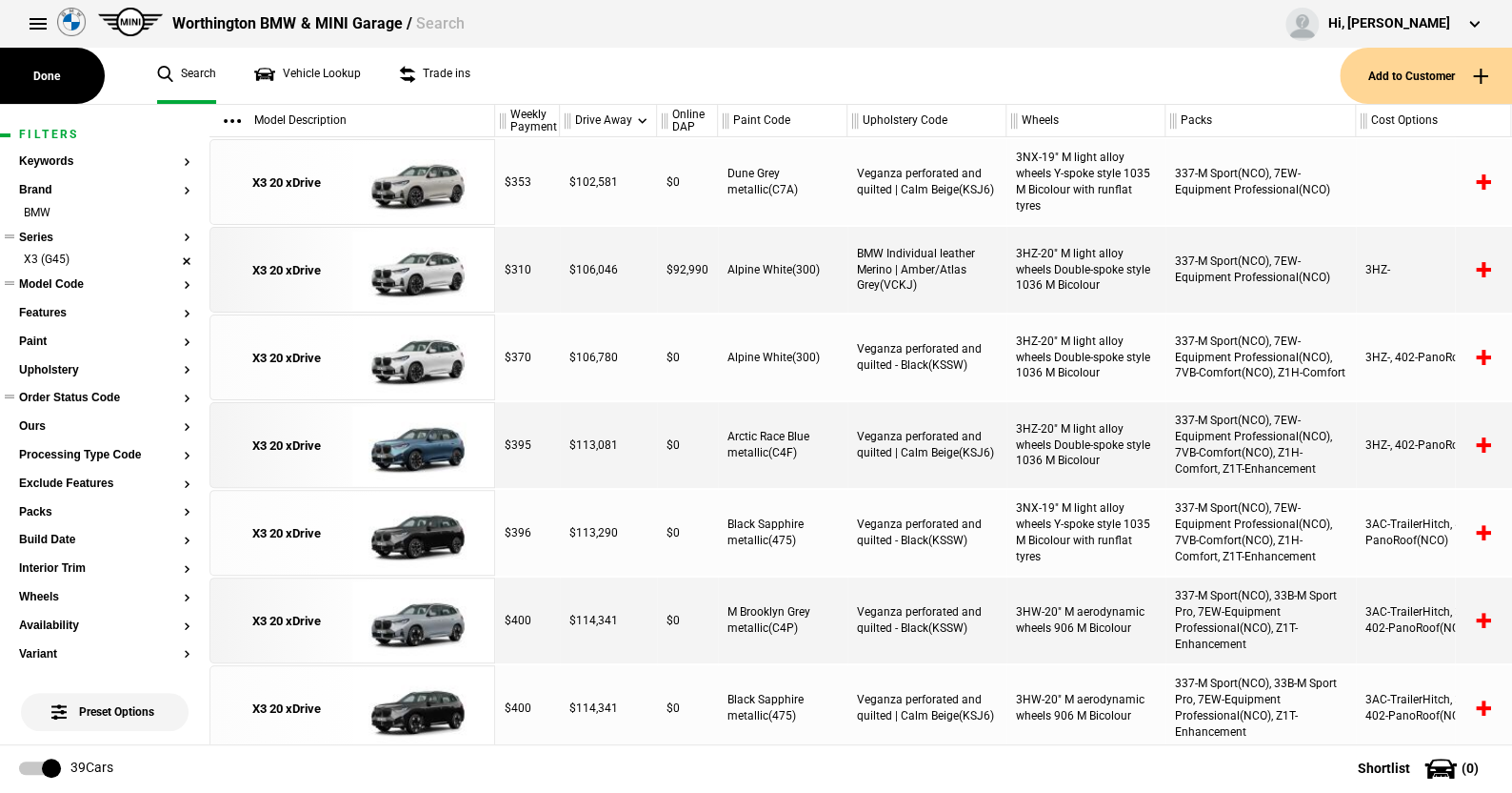
click at [168, 255] on li "X3 (G45)" at bounding box center [105, 262] width 172 height 20
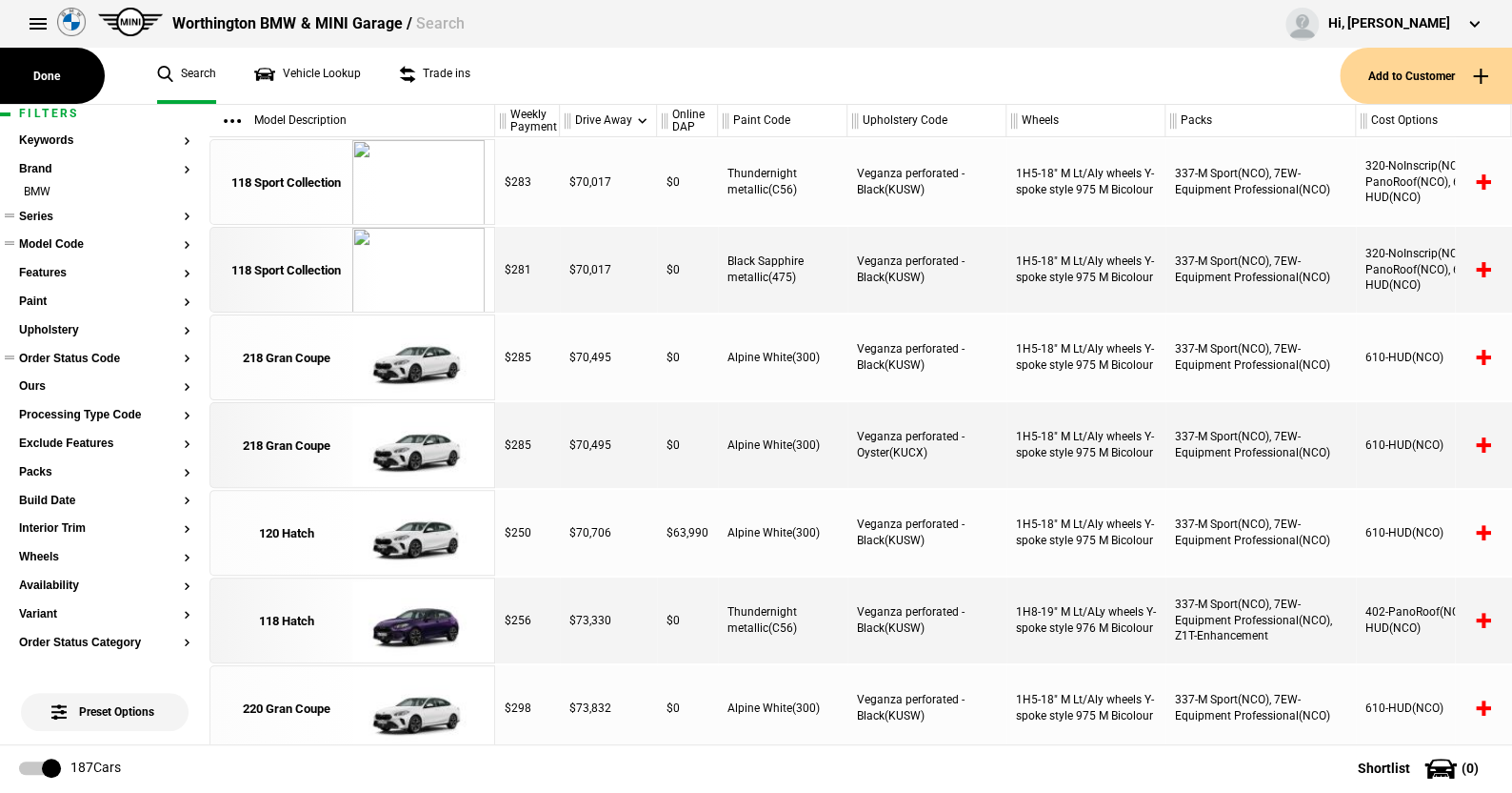
scroll to position [0, 0]
